Goal: Transaction & Acquisition: Purchase product/service

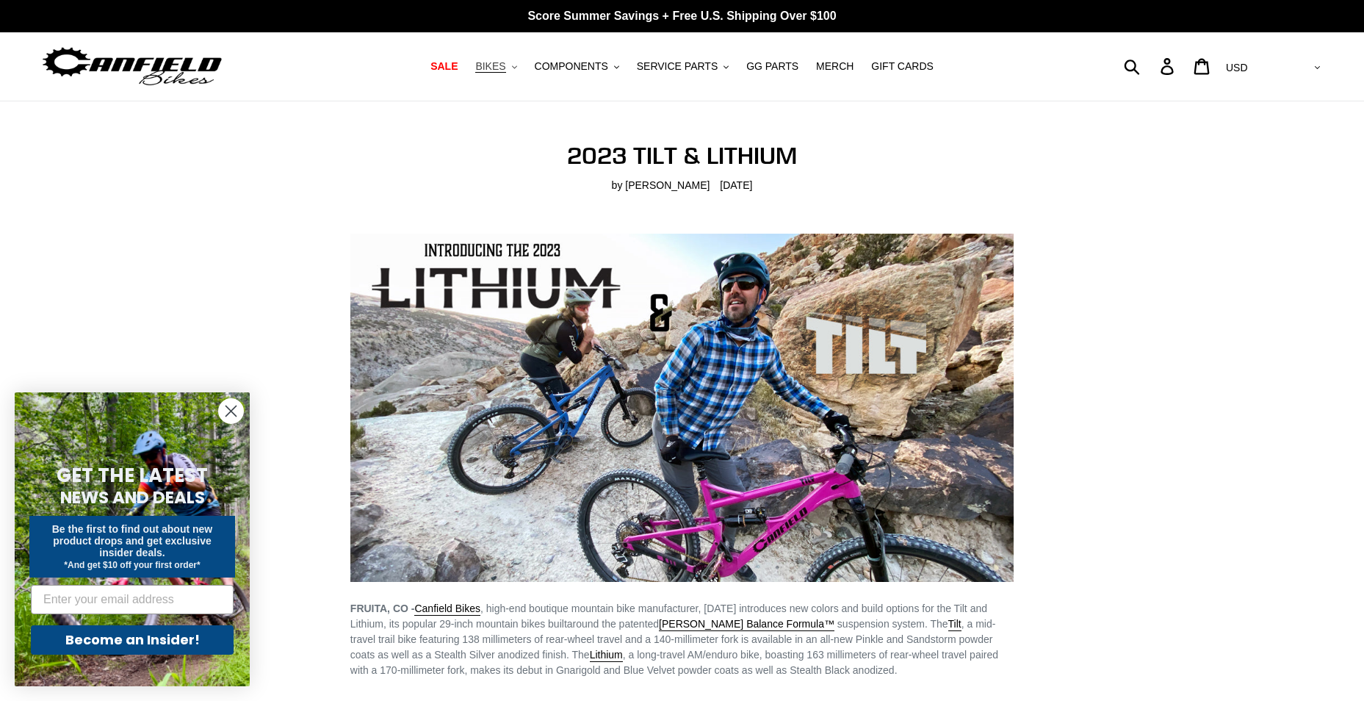
click at [517, 67] on icon ".cls-1{fill:#231f20}" at bounding box center [514, 67] width 5 height 5
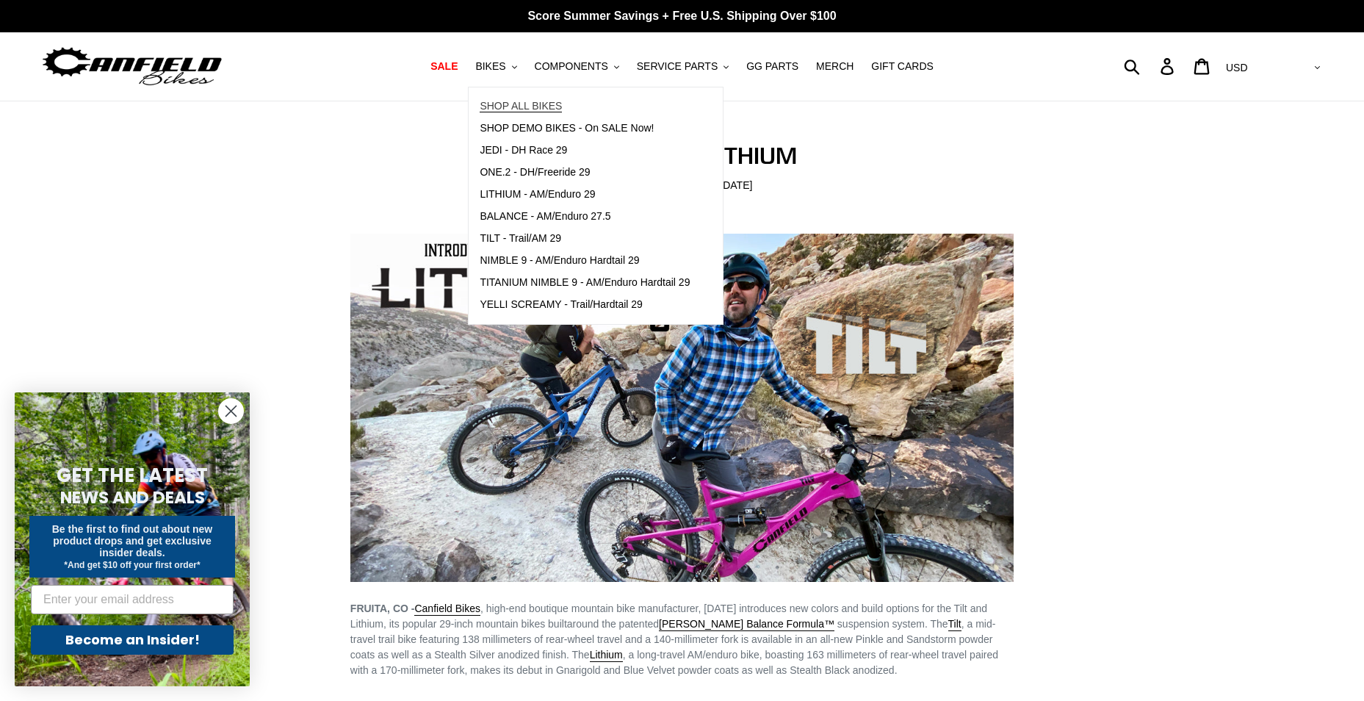
click at [529, 100] on span "SHOP ALL BIKES" at bounding box center [521, 106] width 82 height 12
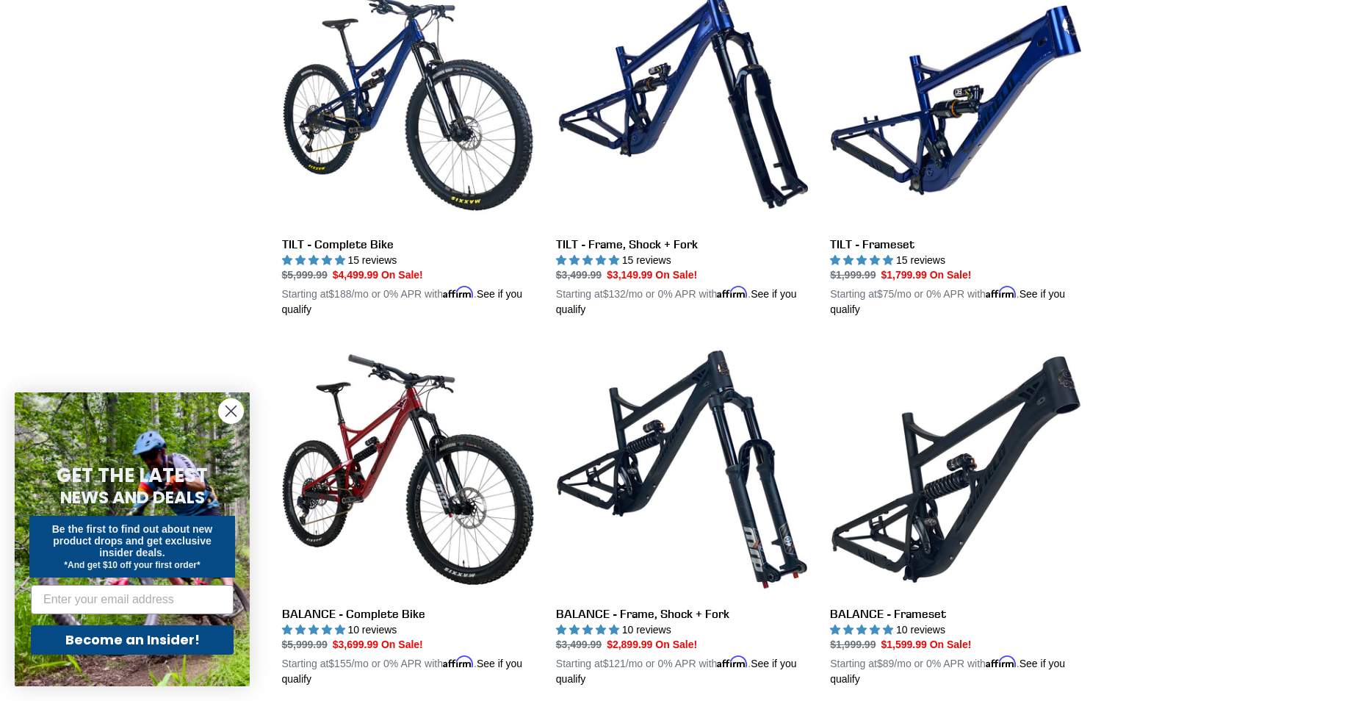
scroll to position [587, 0]
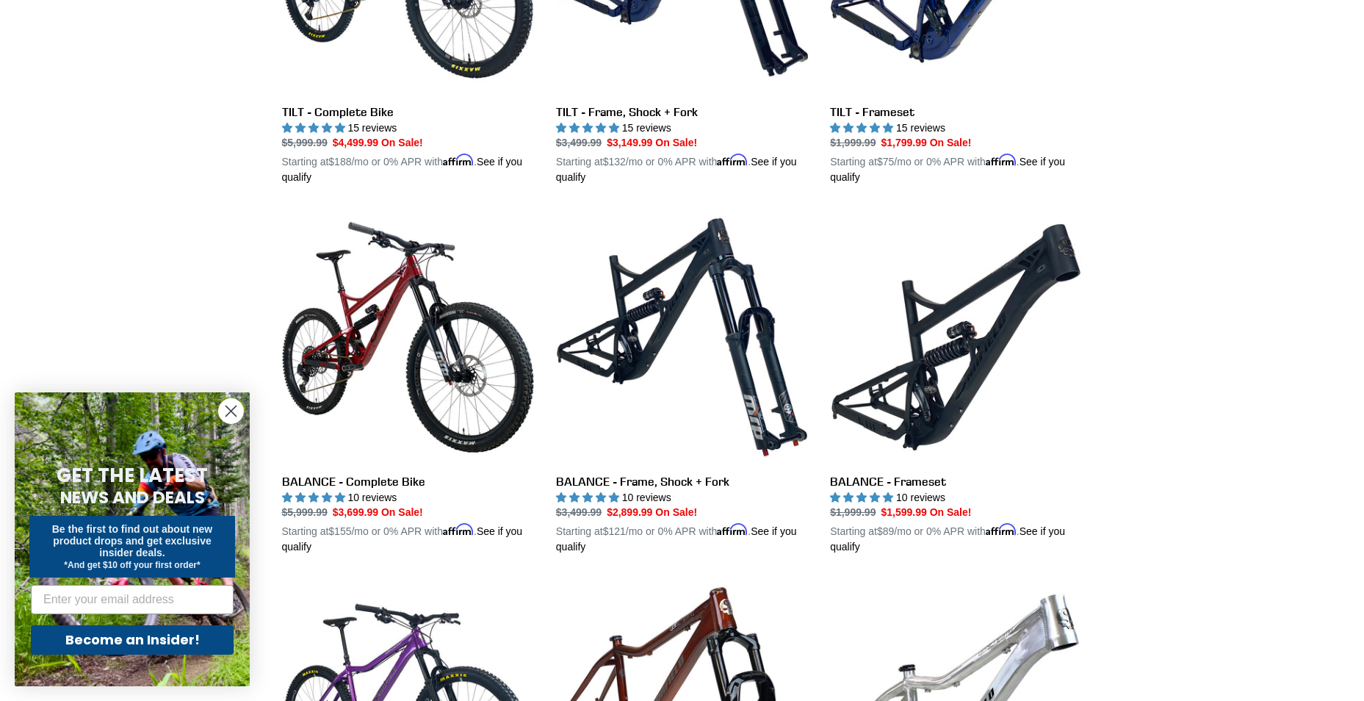
click at [234, 407] on circle "Close dialog" at bounding box center [231, 411] width 24 height 24
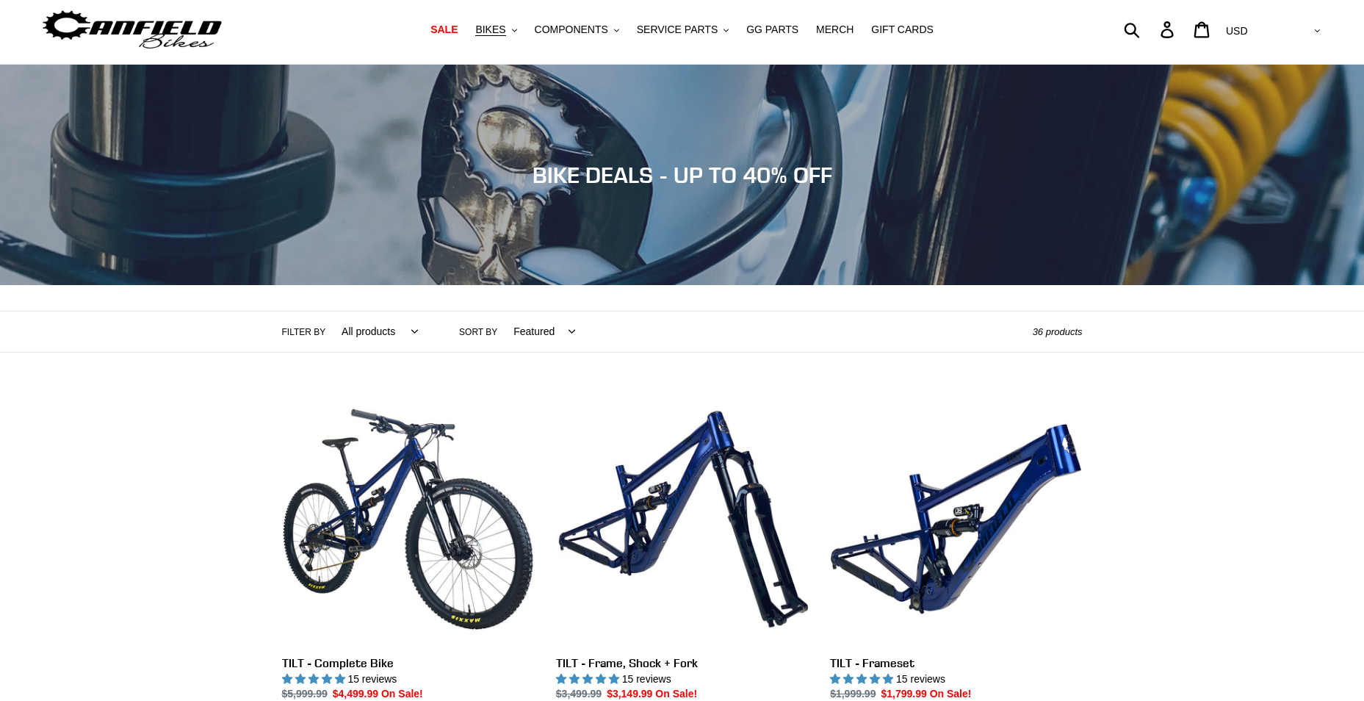
scroll to position [0, 0]
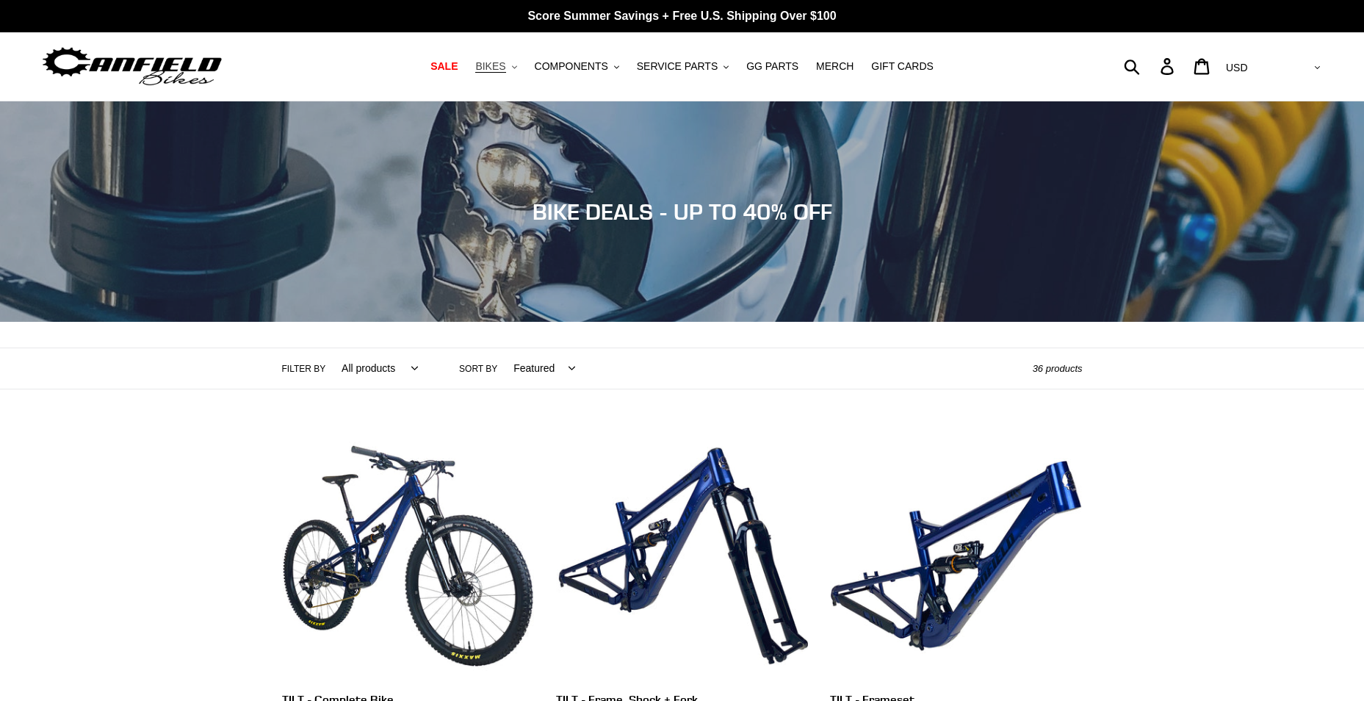
click at [505, 64] on span "BIKES" at bounding box center [490, 66] width 30 height 12
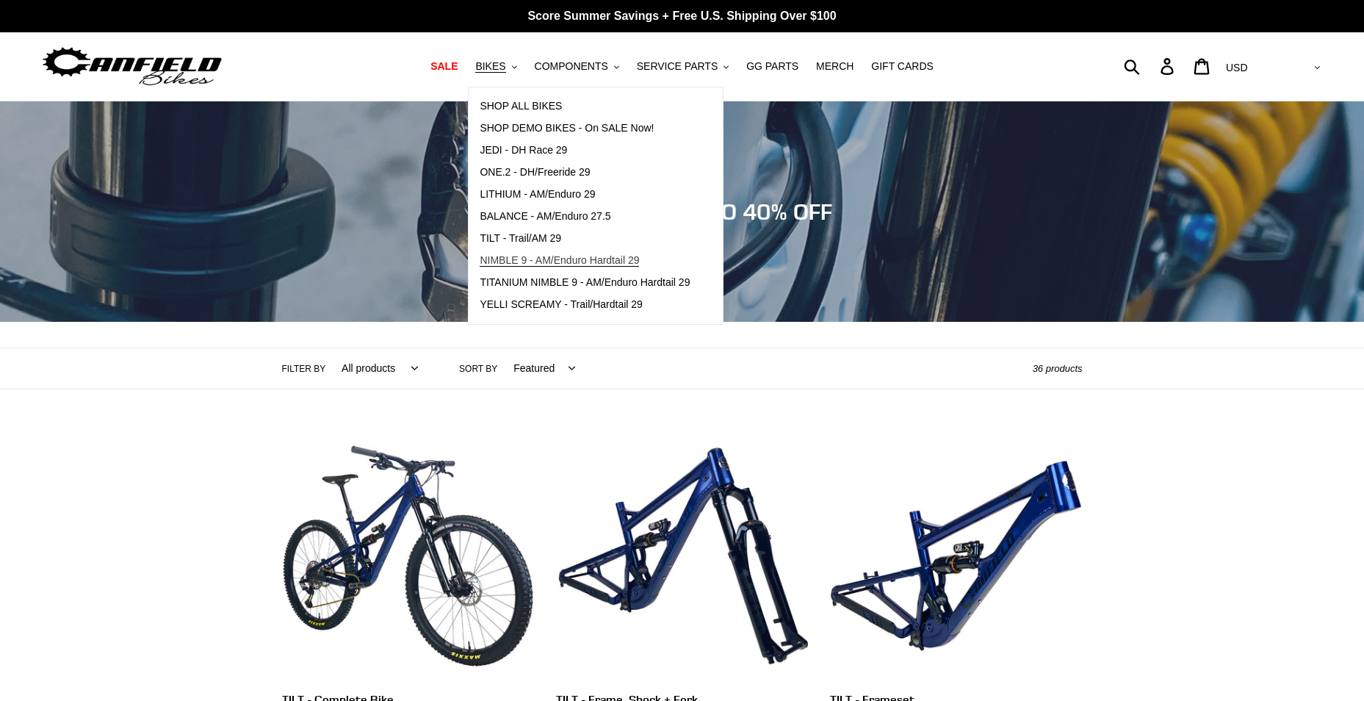
click at [556, 263] on span "NIMBLE 9 - AM/Enduro Hardtail 29" at bounding box center [559, 260] width 159 height 12
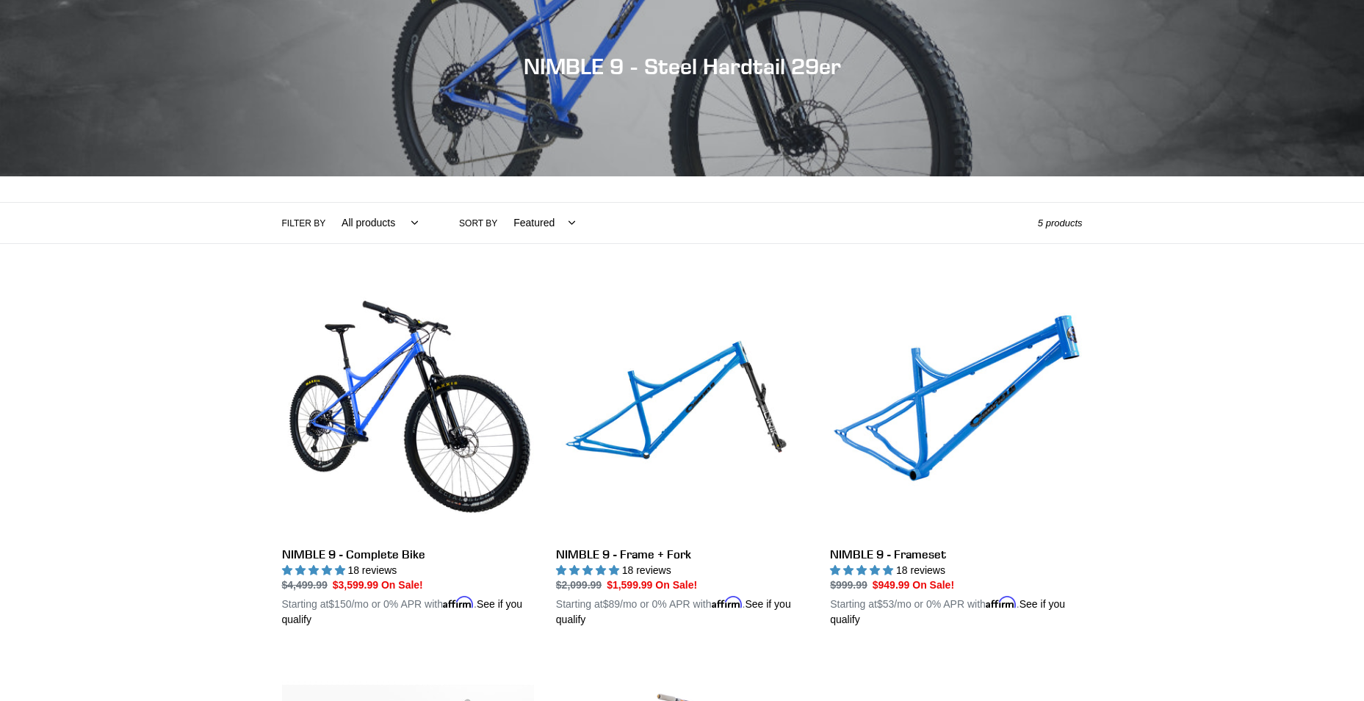
scroll to position [294, 0]
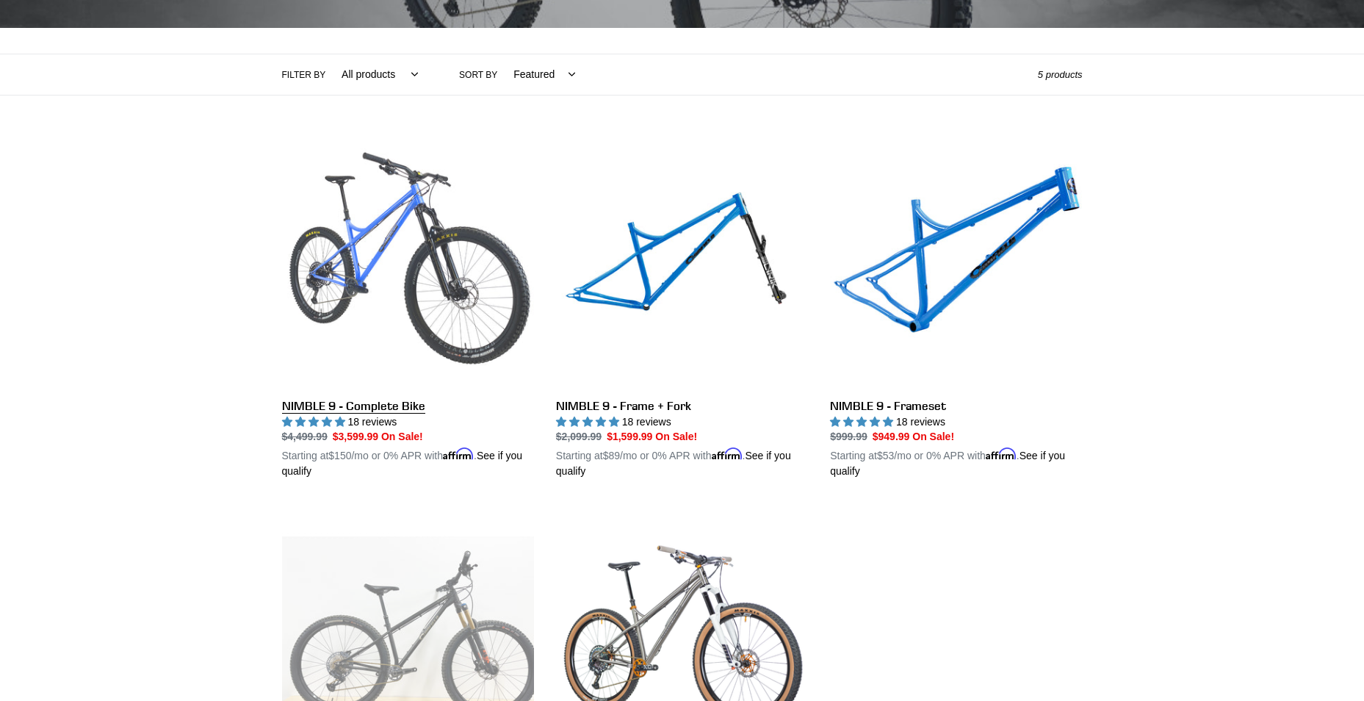
click at [363, 413] on link "NIMBLE 9 - Complete Bike" at bounding box center [408, 308] width 252 height 344
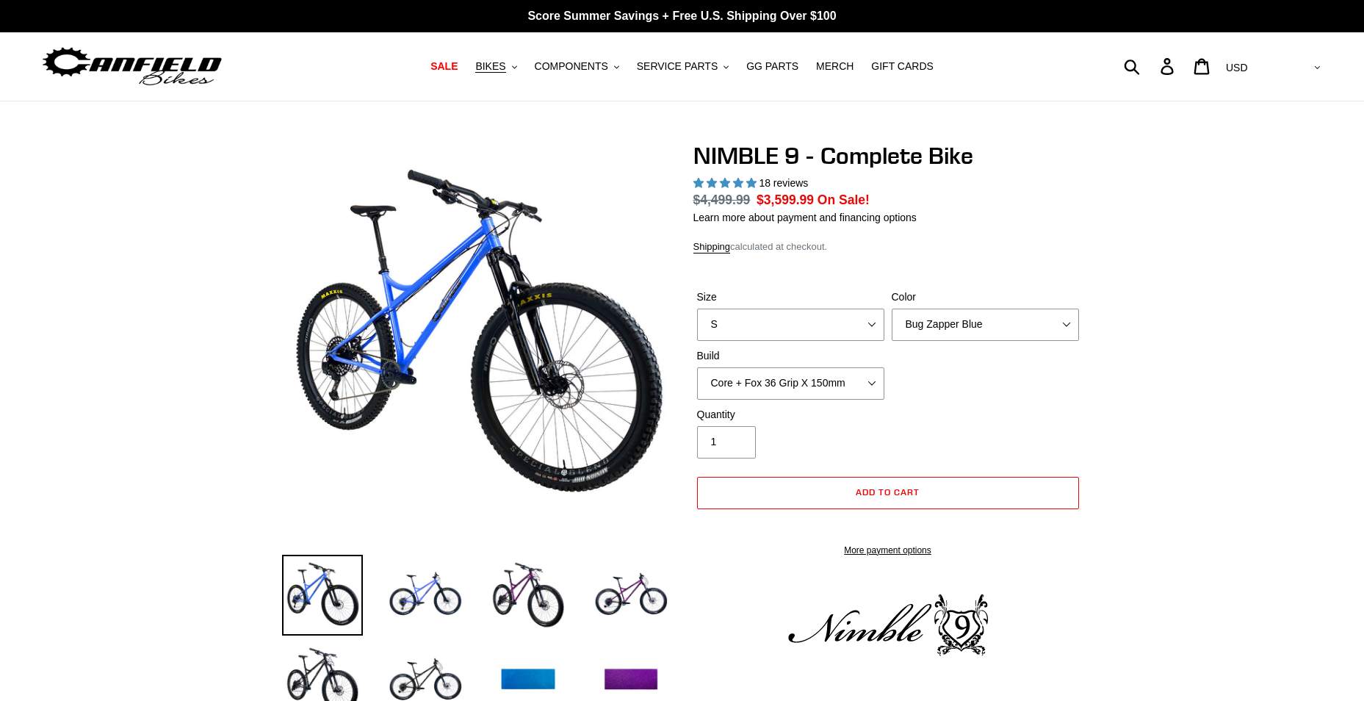
select select "highest-rating"
